Goal: Task Accomplishment & Management: Use online tool/utility

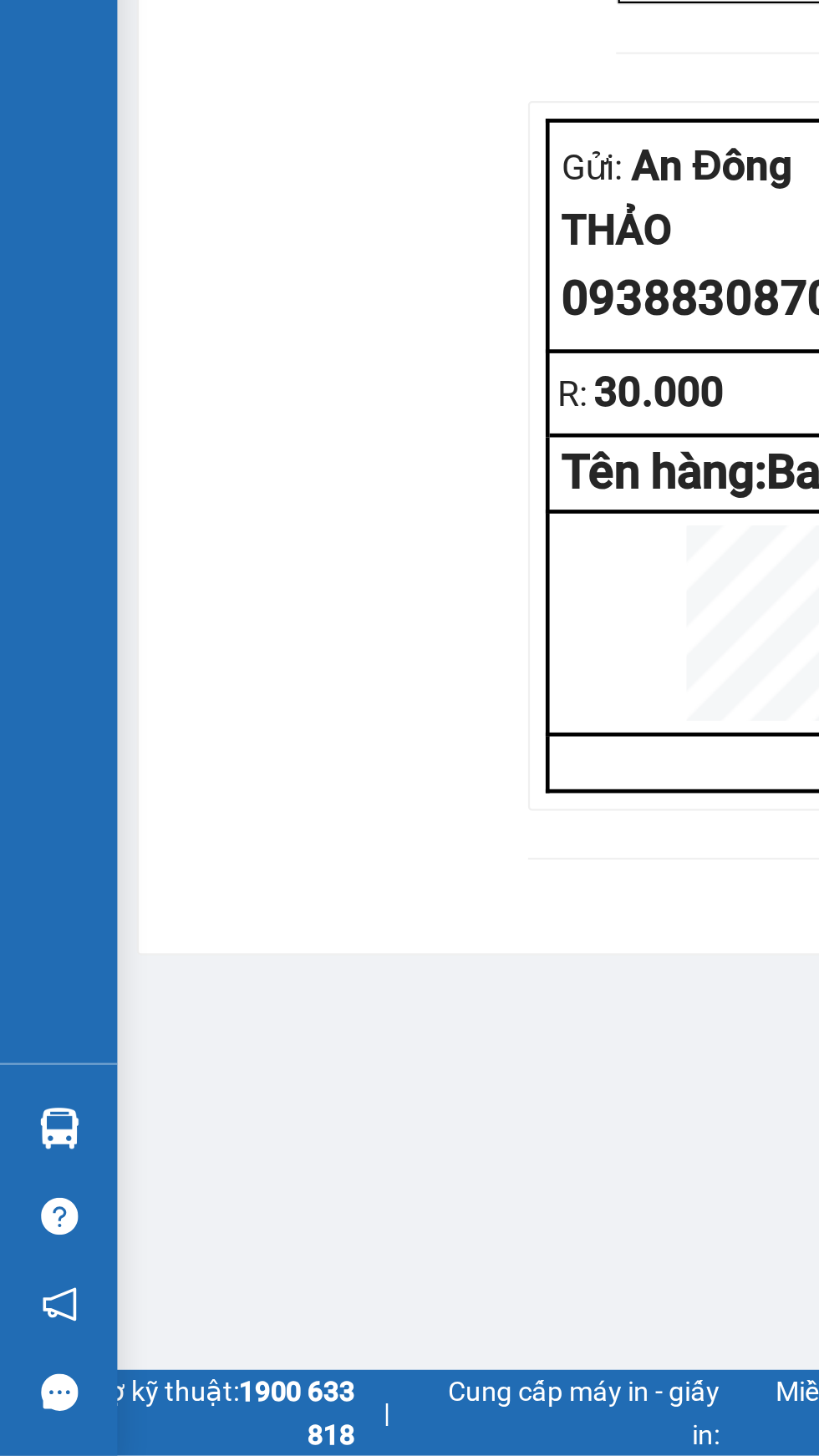
click at [35, 1331] on div at bounding box center [25, 1316] width 29 height 29
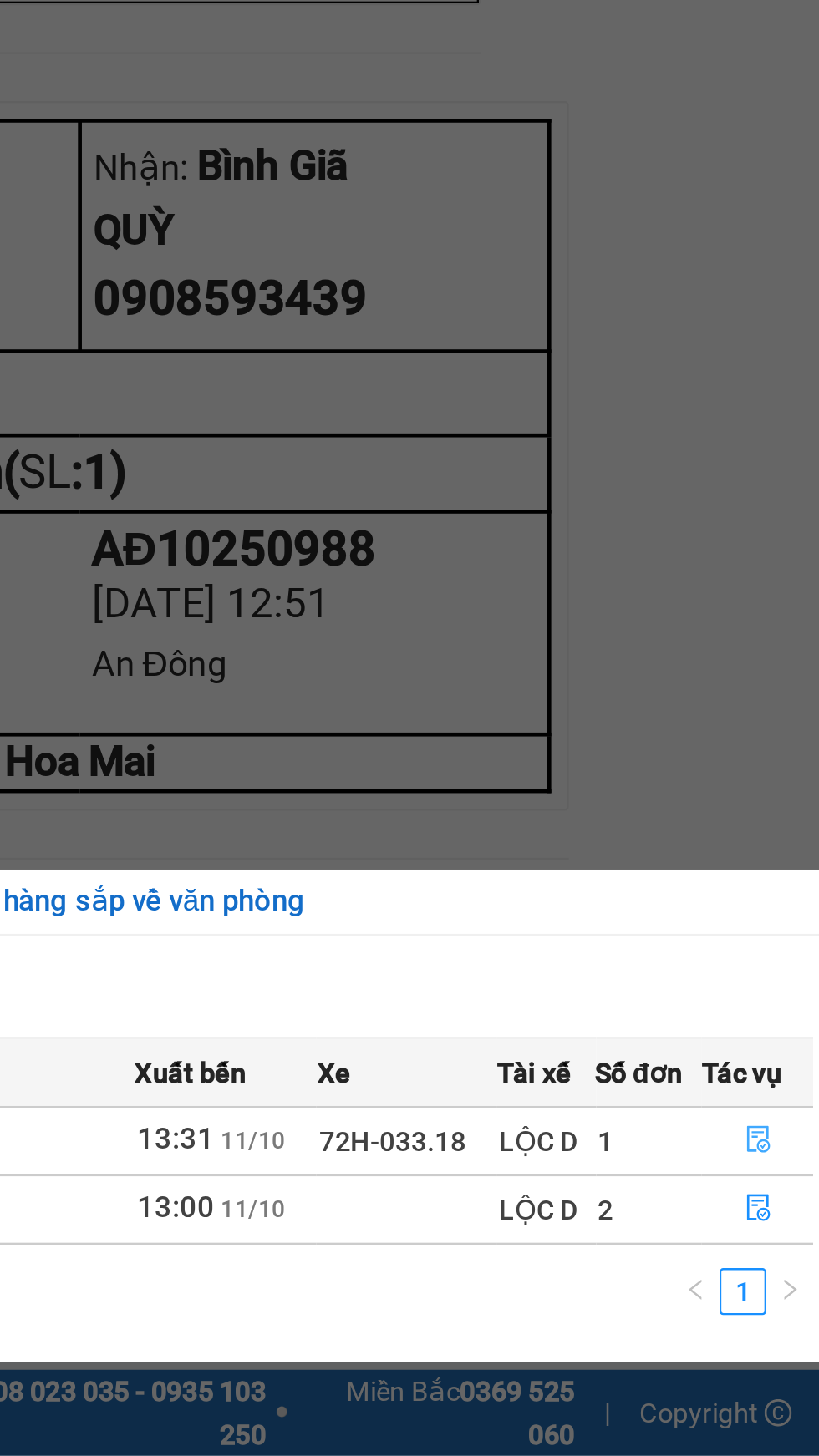
click at [720, 1320] on icon "file-done" at bounding box center [724, 1321] width 12 height 12
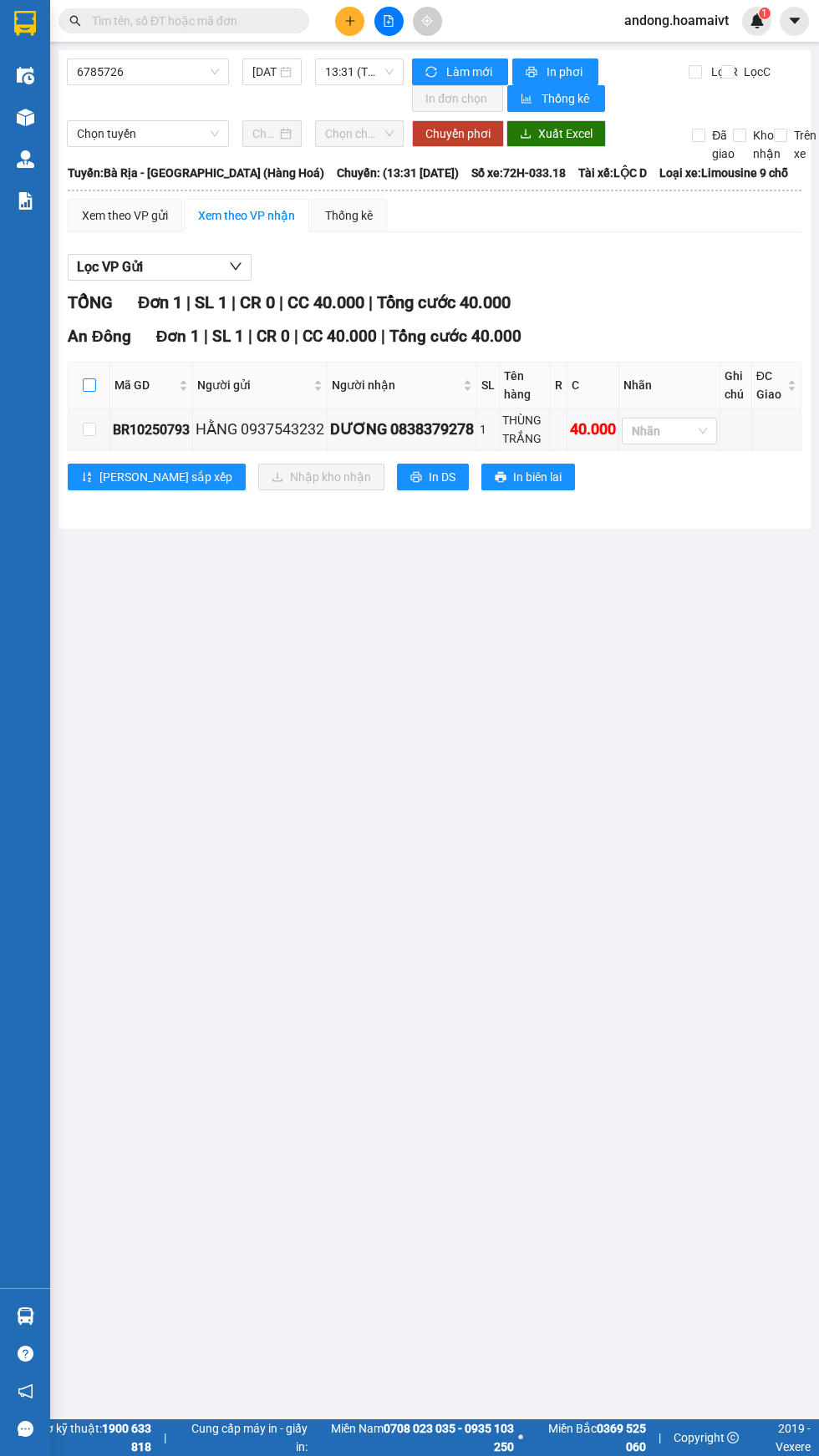
click at [93, 385] on input "checkbox" at bounding box center [90, 385] width 13 height 13
checkbox input "true"
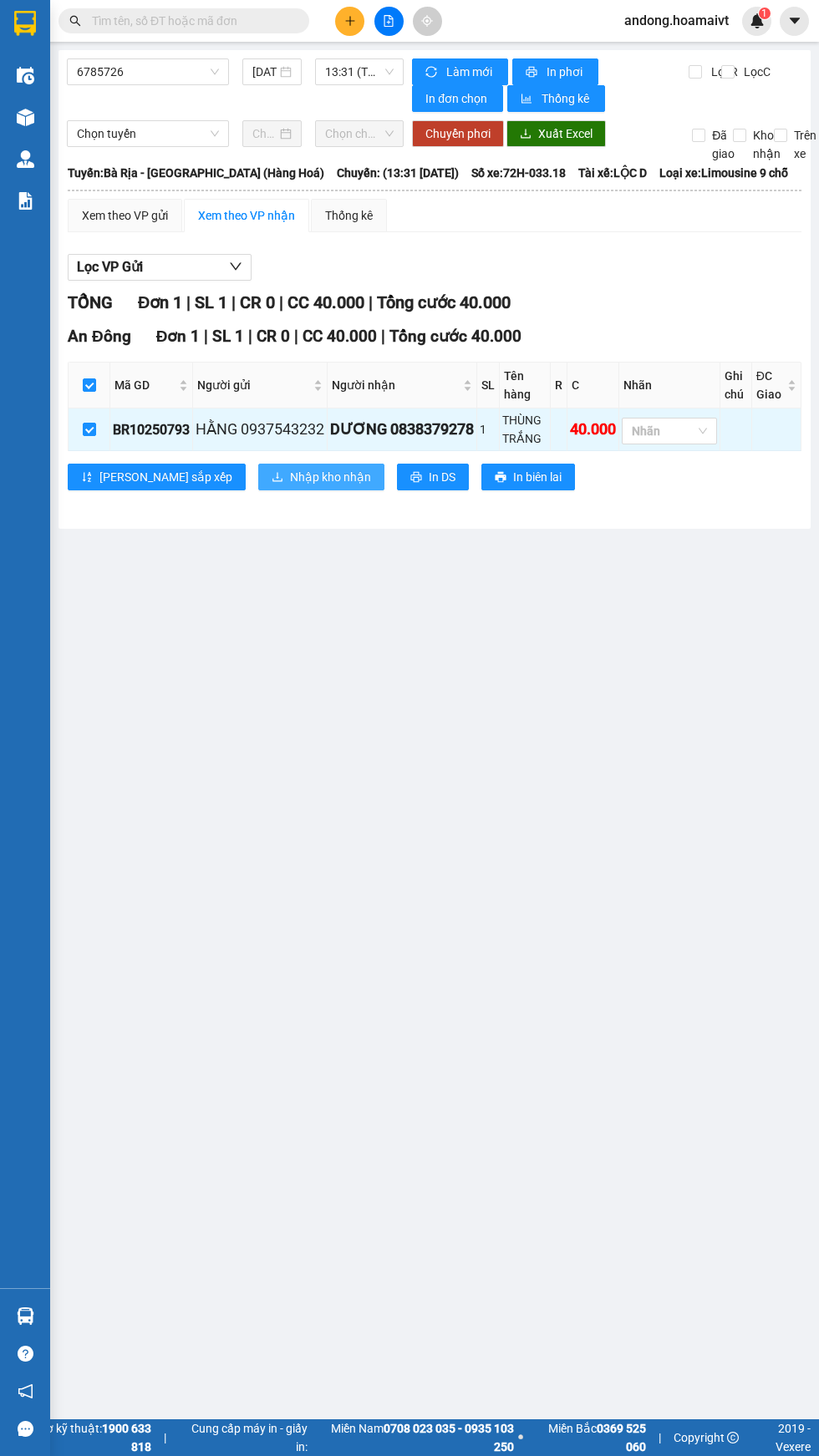
click at [290, 476] on span "Nhập kho nhận" at bounding box center [330, 477] width 81 height 18
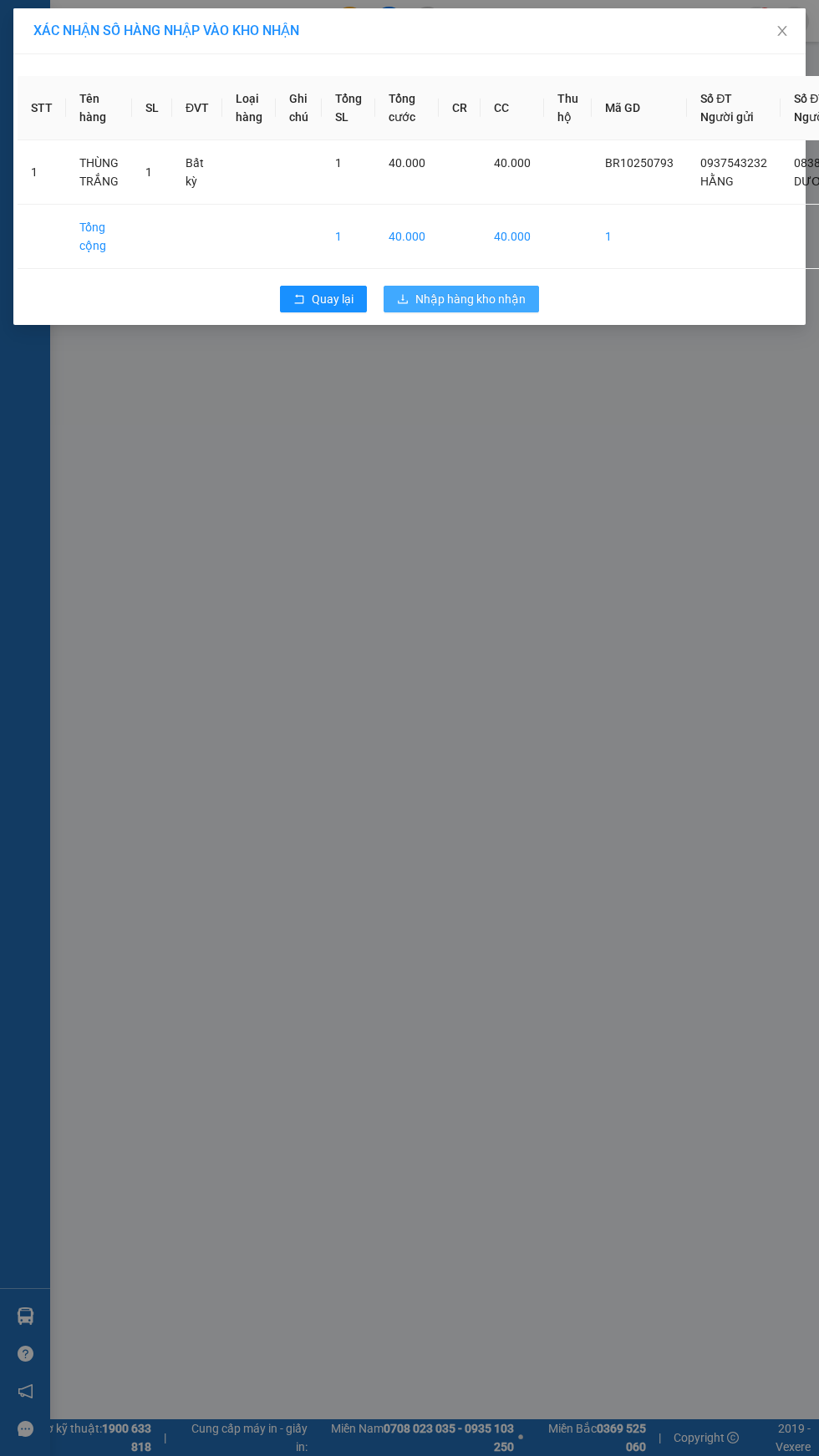
click at [504, 303] on span "Nhập hàng kho nhận" at bounding box center [470, 299] width 110 height 18
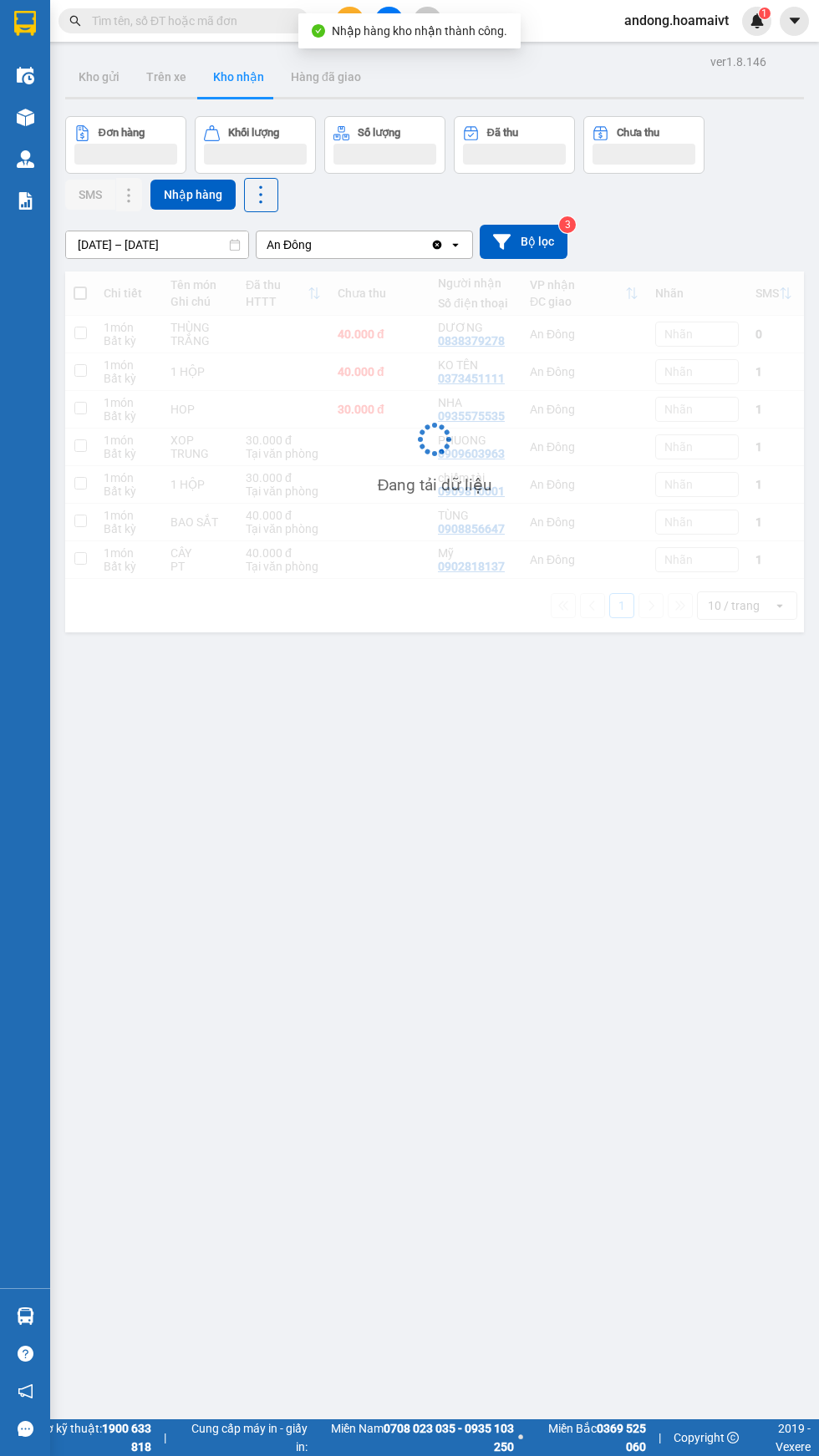
click at [26, 1325] on img at bounding box center [25, 1316] width 18 height 18
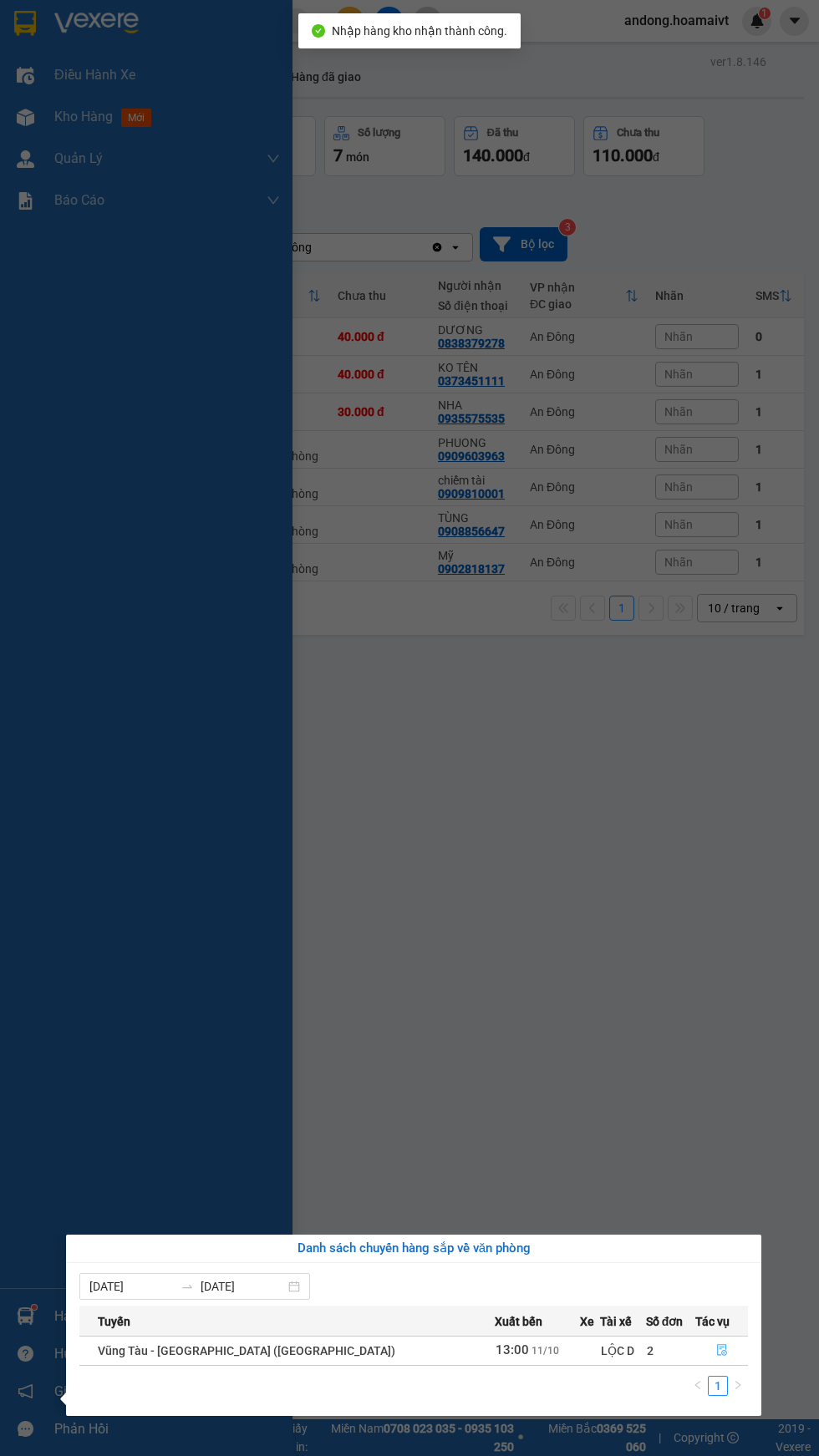
click at [723, 1354] on button "button" at bounding box center [721, 1351] width 51 height 27
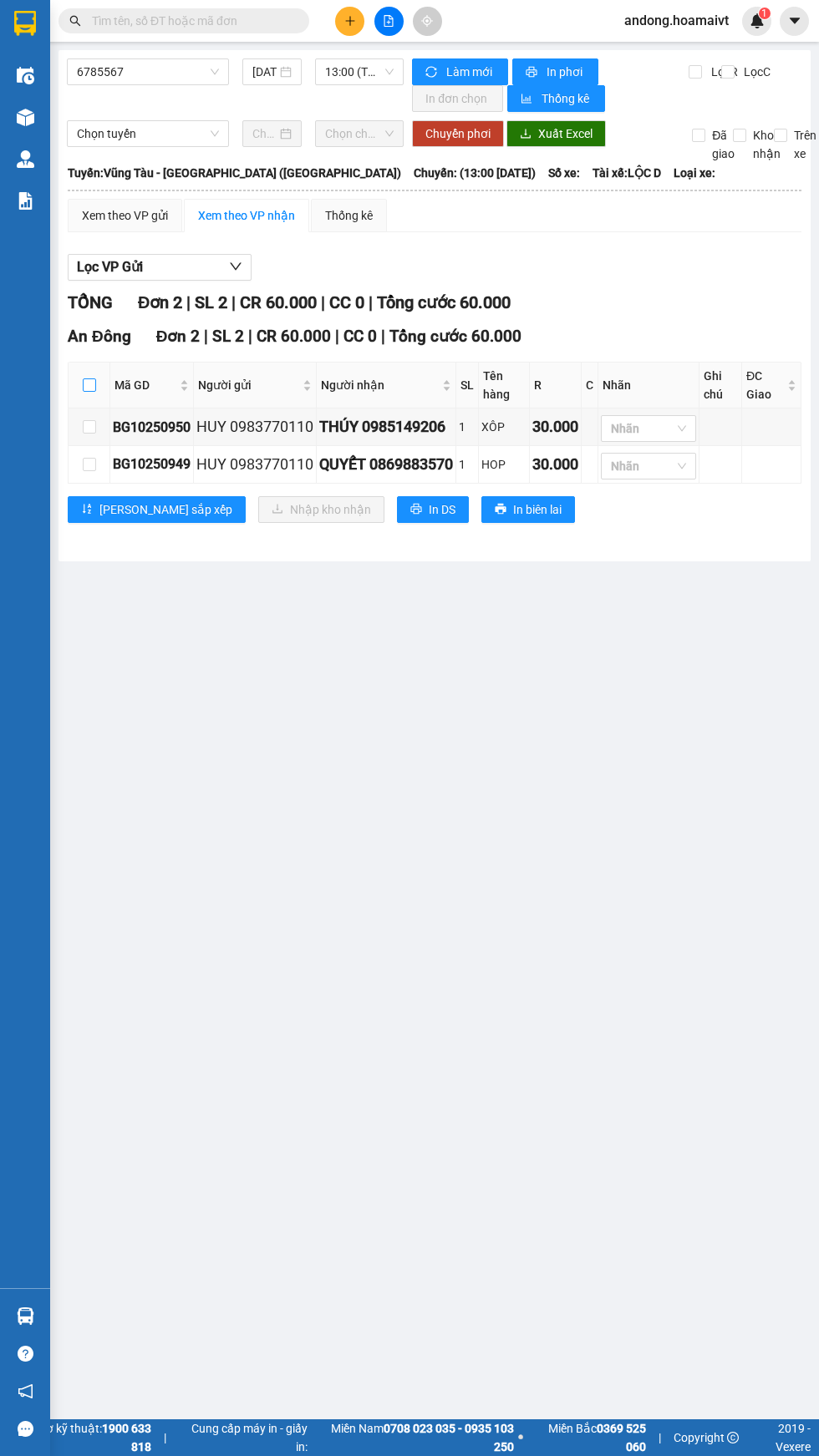
click at [89, 384] on input "checkbox" at bounding box center [90, 385] width 13 height 13
checkbox input "true"
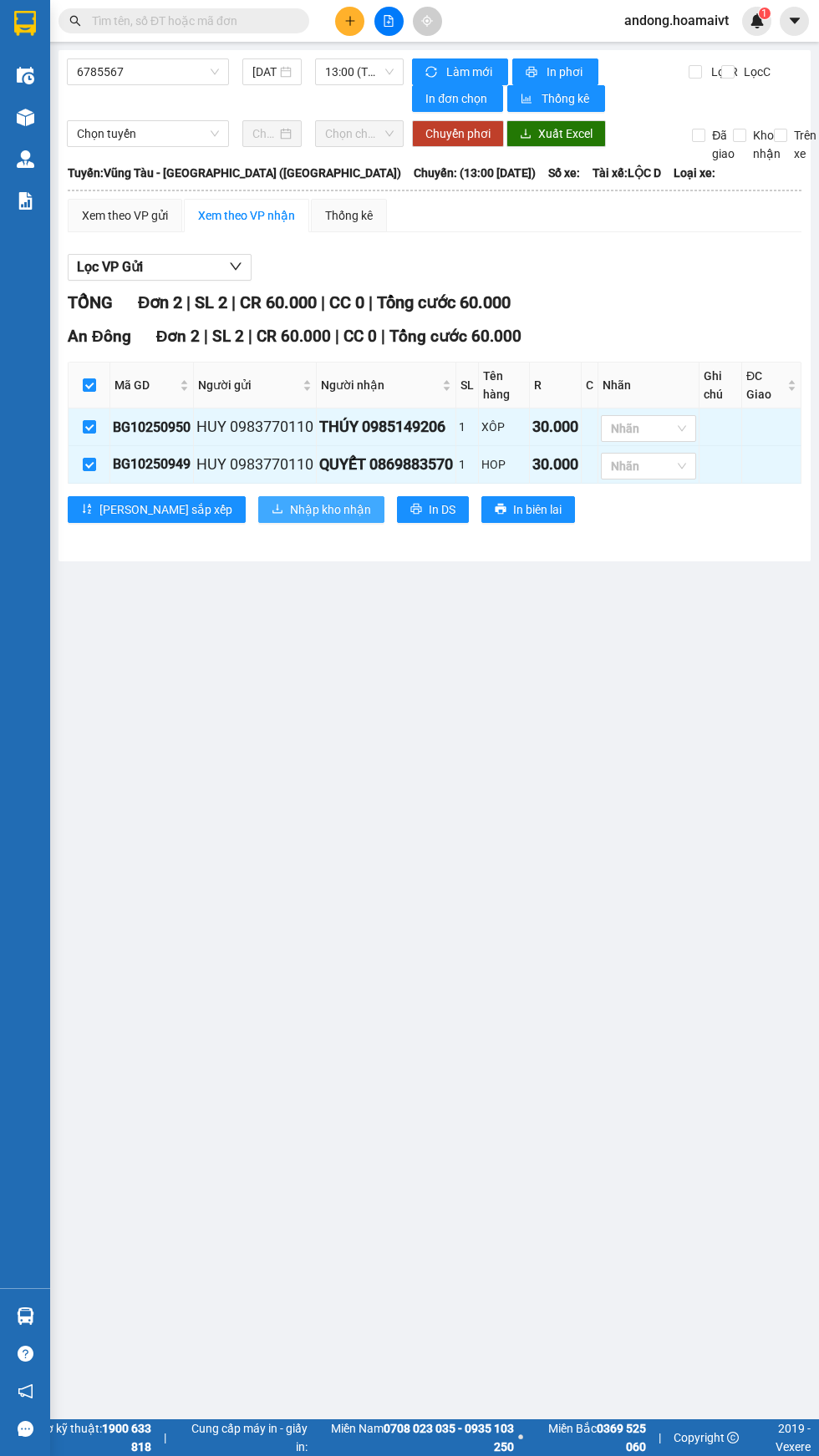
click at [290, 504] on span "Nhập kho nhận" at bounding box center [330, 509] width 81 height 18
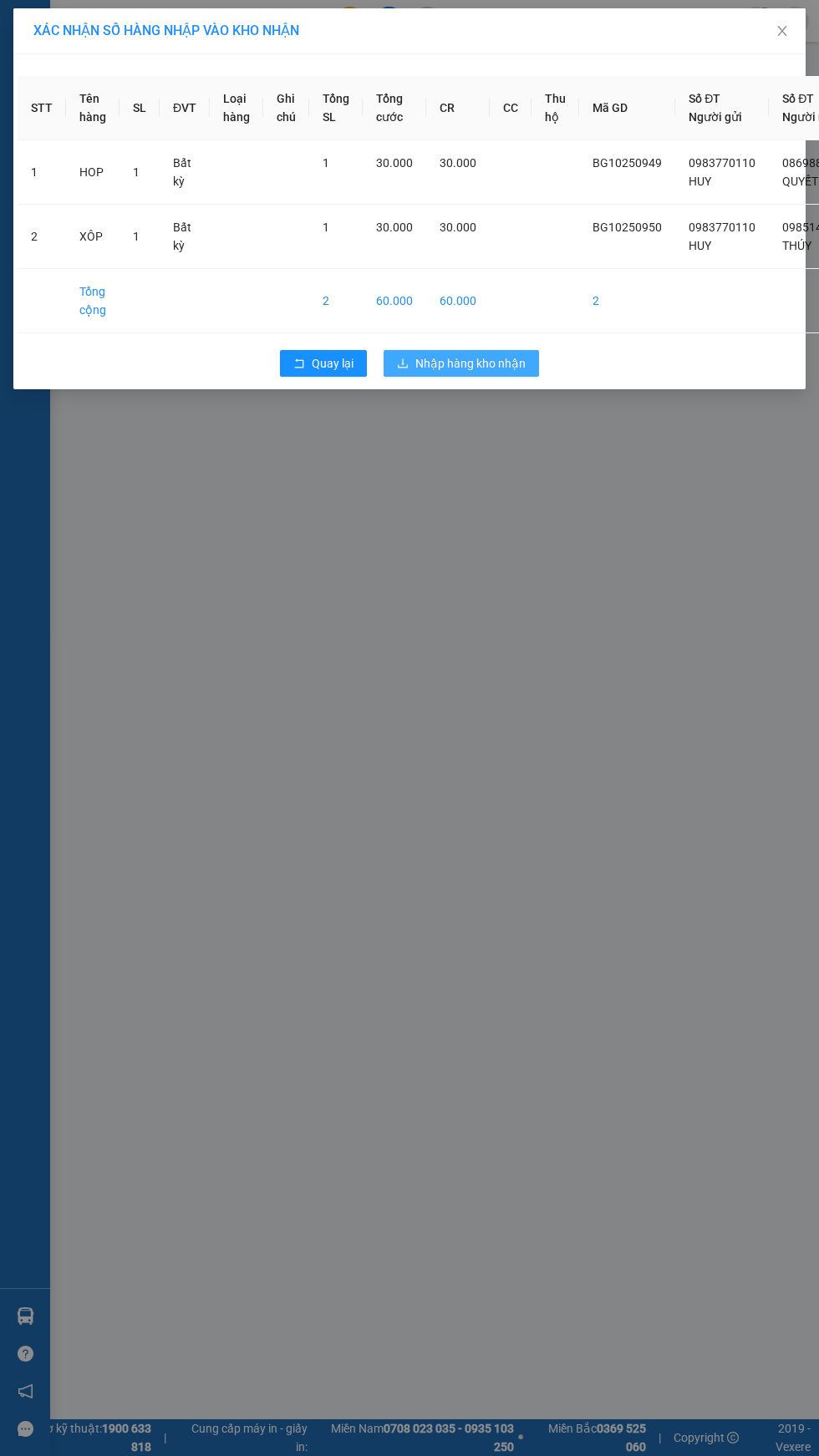
click at [502, 363] on span "Nhập hàng kho nhận" at bounding box center [470, 363] width 110 height 18
